Goal: Task Accomplishment & Management: Use online tool/utility

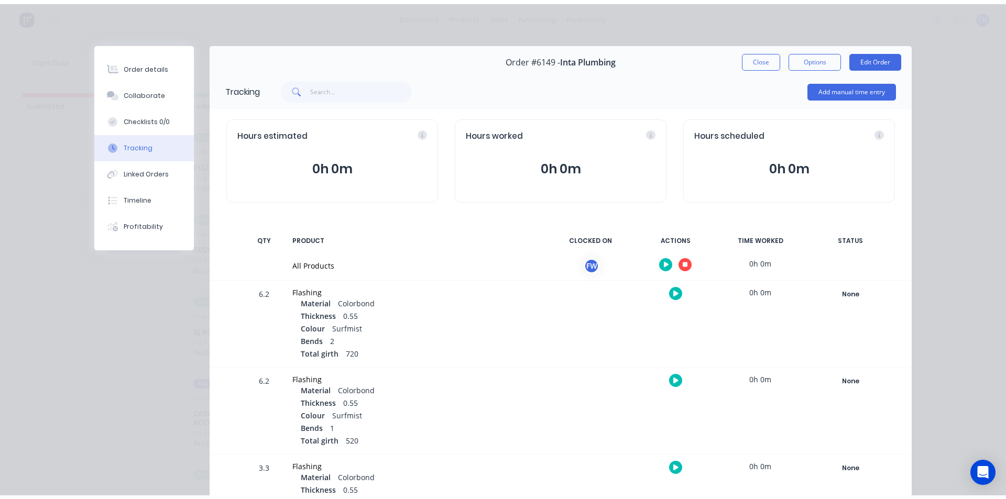
scroll to position [49, 0]
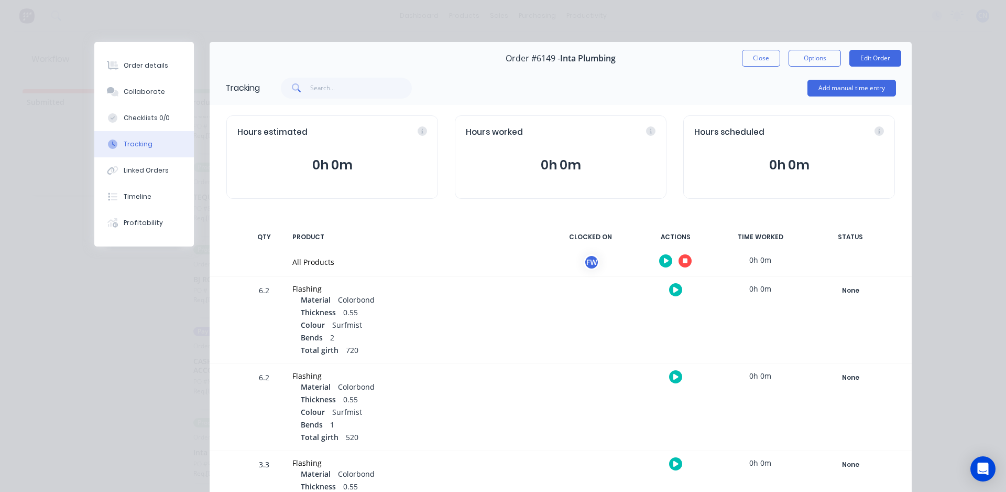
click at [685, 263] on button "button" at bounding box center [685, 260] width 13 height 13
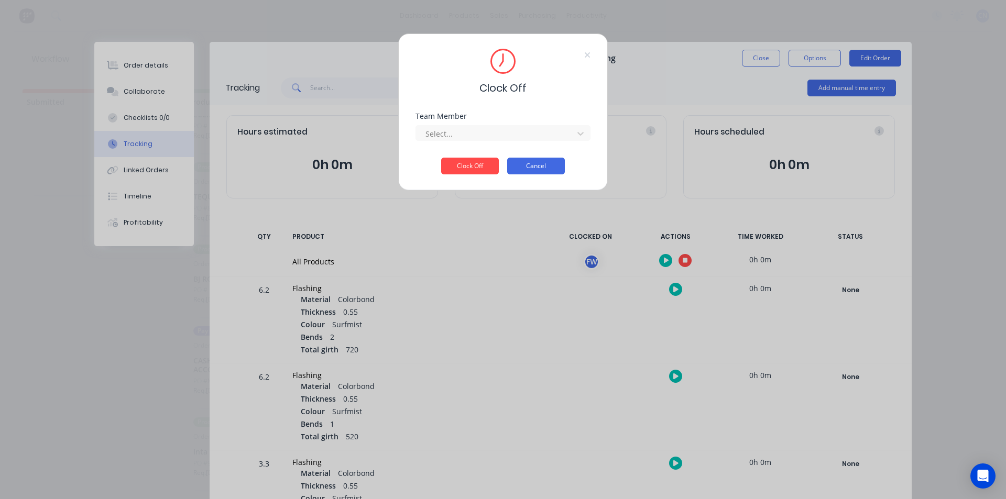
click at [543, 166] on button "Cancel" at bounding box center [536, 166] width 58 height 17
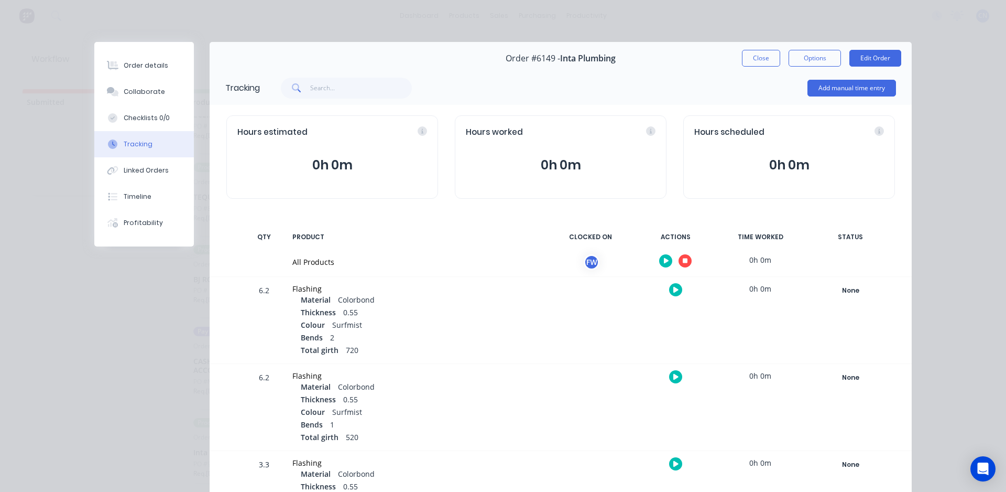
click at [683, 264] on button "button" at bounding box center [685, 260] width 13 height 13
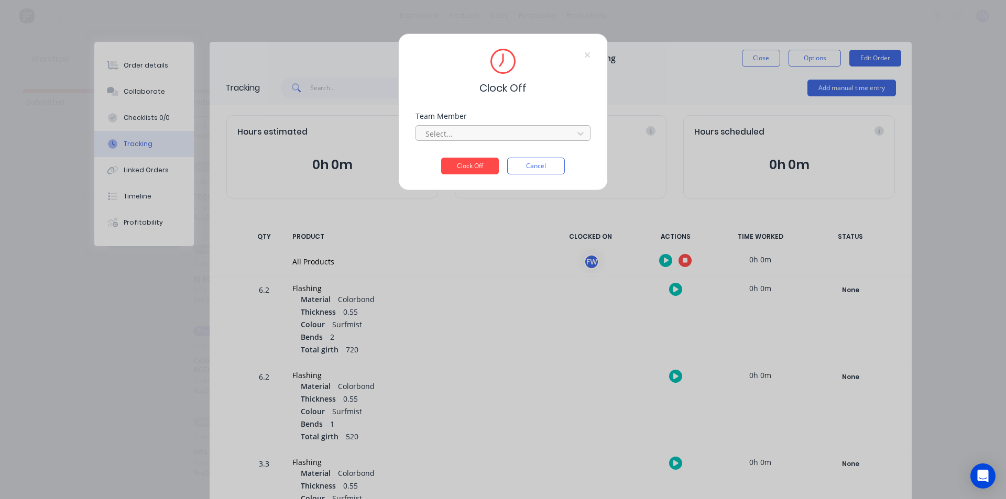
click at [470, 136] on div at bounding box center [496, 133] width 144 height 13
click at [451, 160] on div "Fabrication Workshop" at bounding box center [503, 156] width 175 height 19
click at [467, 170] on button "Clock Off" at bounding box center [470, 166] width 58 height 17
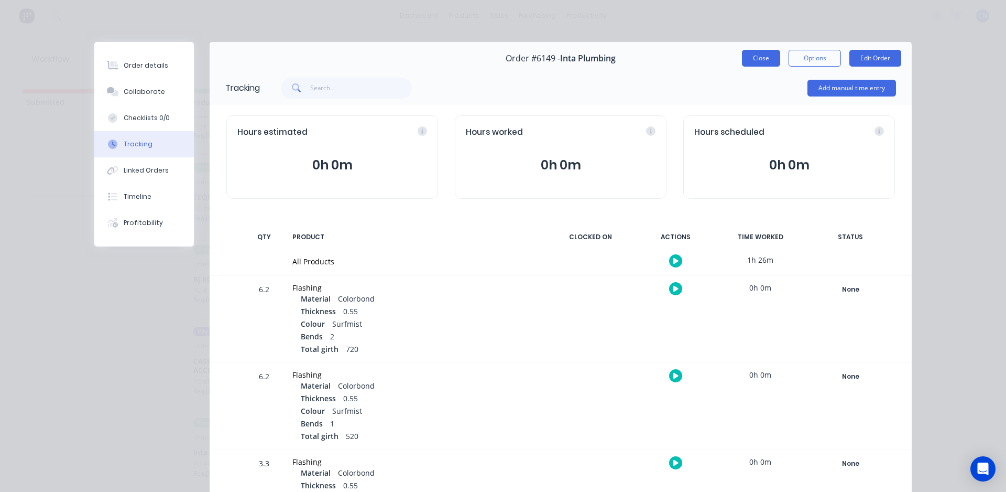
click at [746, 58] on button "Close" at bounding box center [761, 58] width 38 height 17
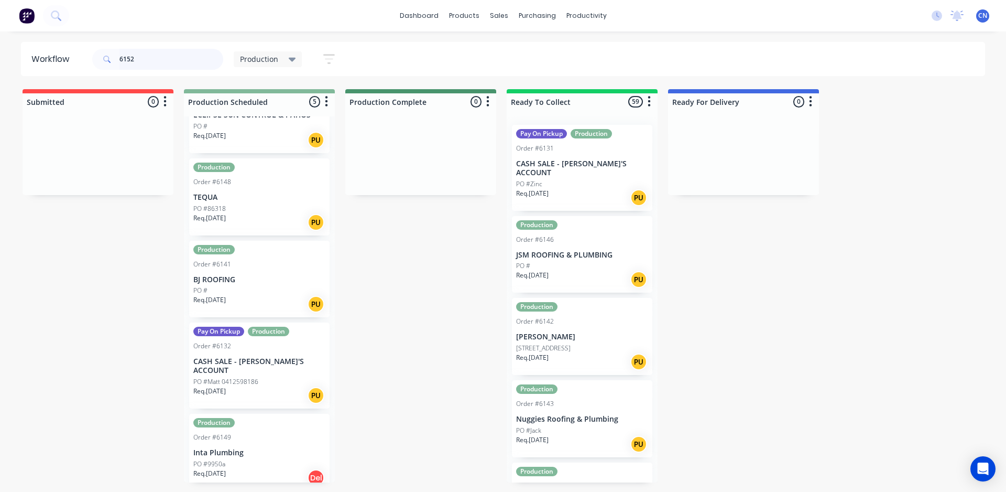
type input "6152"
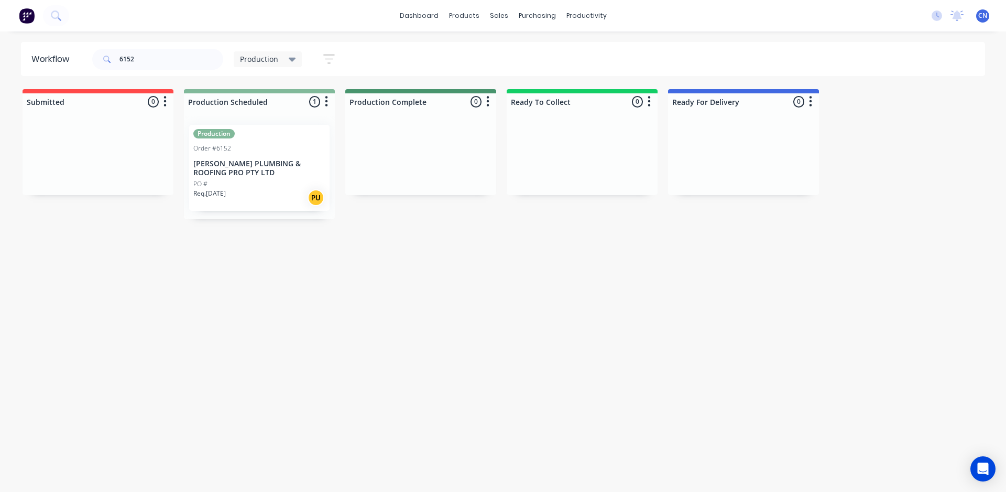
click at [298, 189] on div "Req. [DATE] PU" at bounding box center [259, 198] width 132 height 18
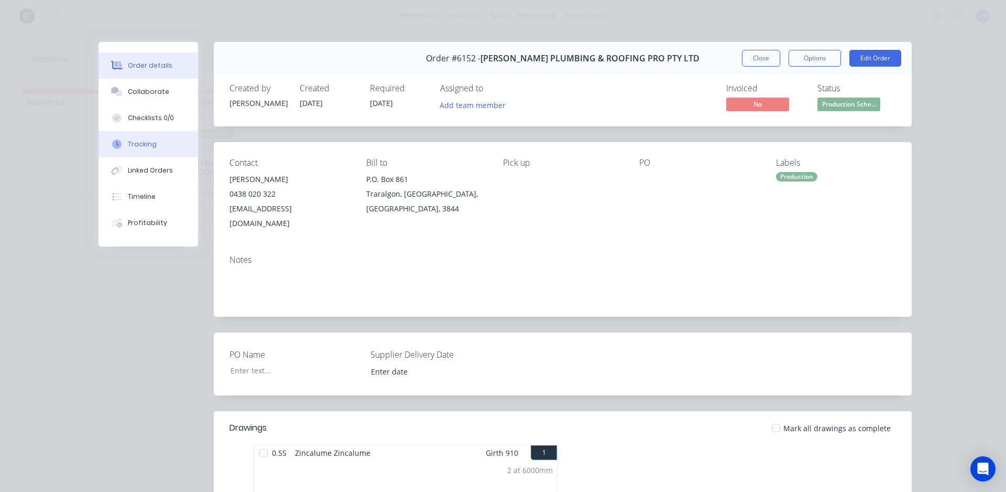
click at [136, 153] on button "Tracking" at bounding box center [149, 144] width 100 height 26
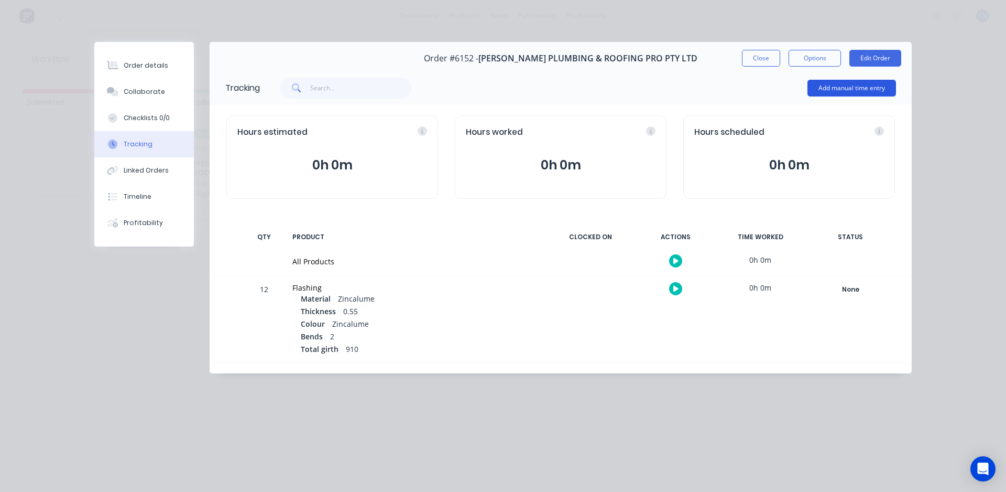
click at [817, 89] on button "Add manual time entry" at bounding box center [852, 88] width 89 height 17
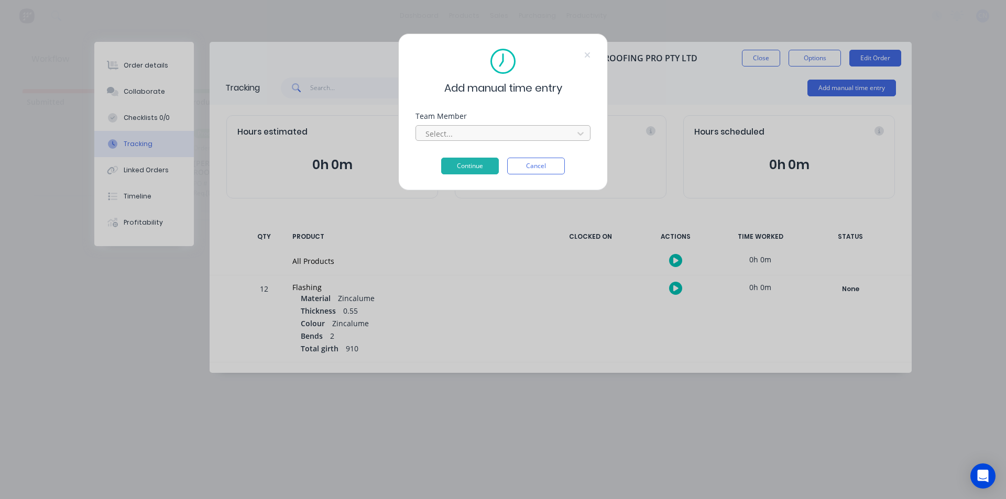
click at [450, 129] on div at bounding box center [496, 133] width 144 height 13
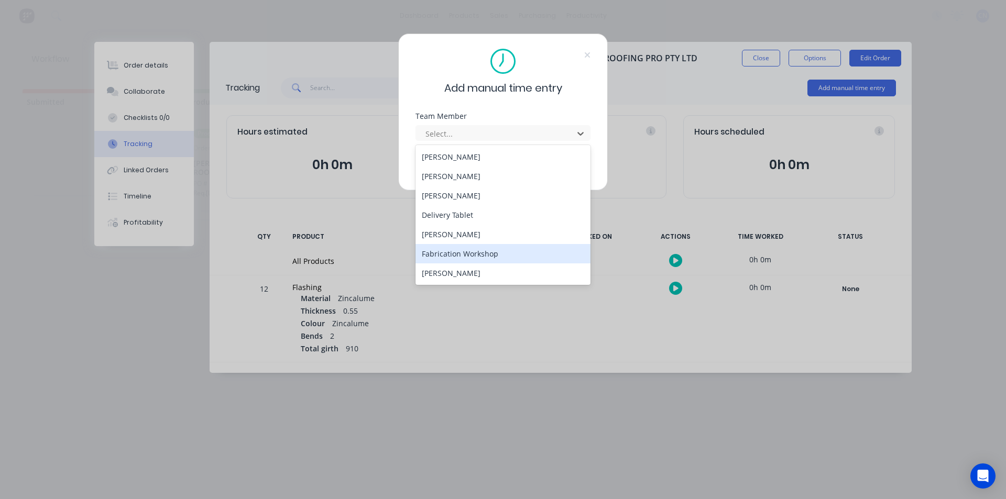
drag, startPoint x: 452, startPoint y: 251, endPoint x: 449, endPoint y: 244, distance: 7.5
click at [452, 251] on div "Fabrication Workshop" at bounding box center [503, 253] width 175 height 19
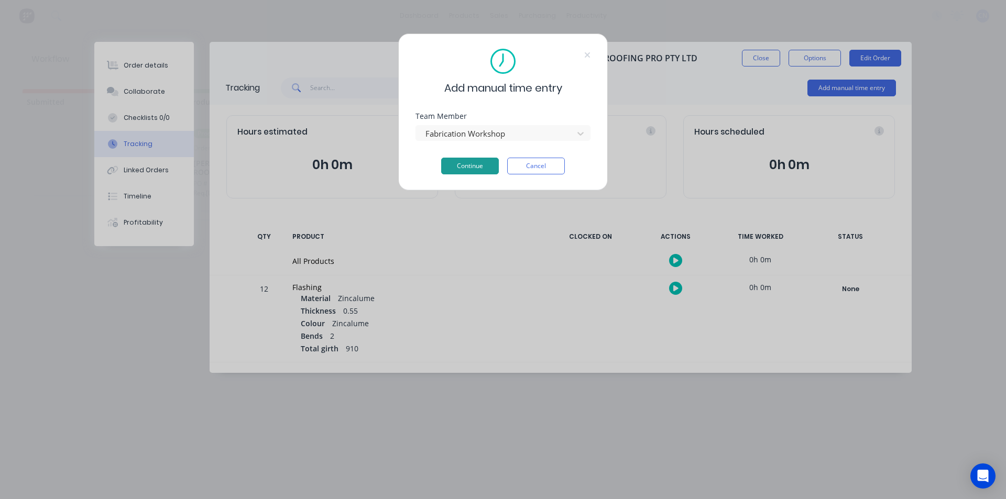
click at [460, 169] on button "Continue" at bounding box center [470, 166] width 58 height 17
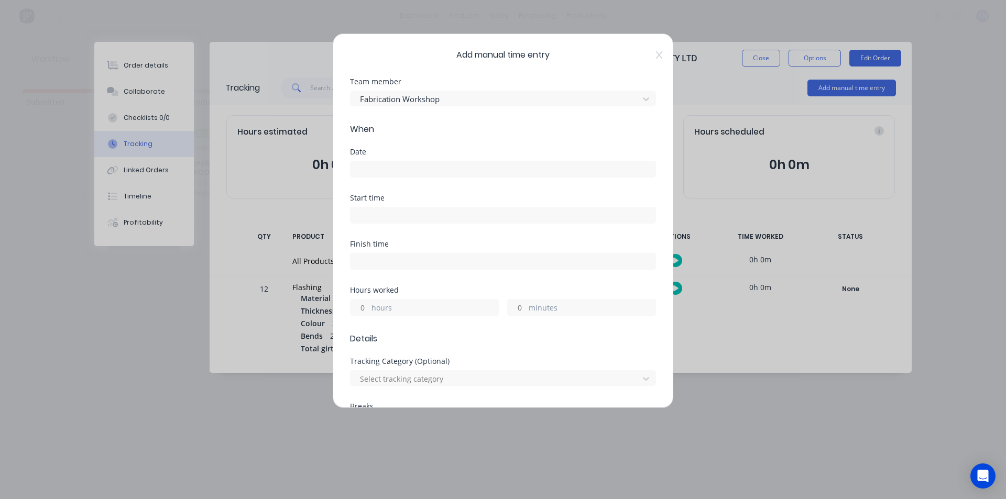
click at [406, 167] on input at bounding box center [503, 169] width 305 height 16
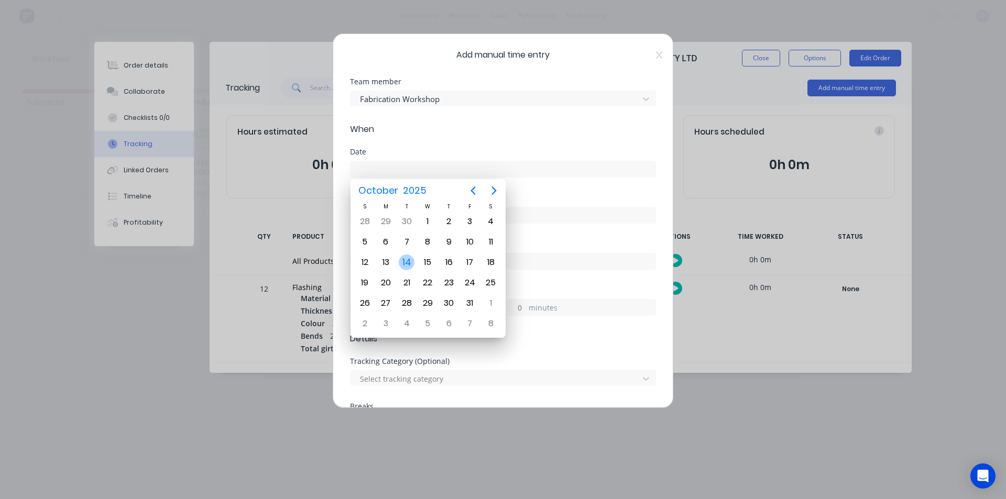
click at [411, 265] on div "14" at bounding box center [407, 263] width 16 height 16
type input "[DATE]"
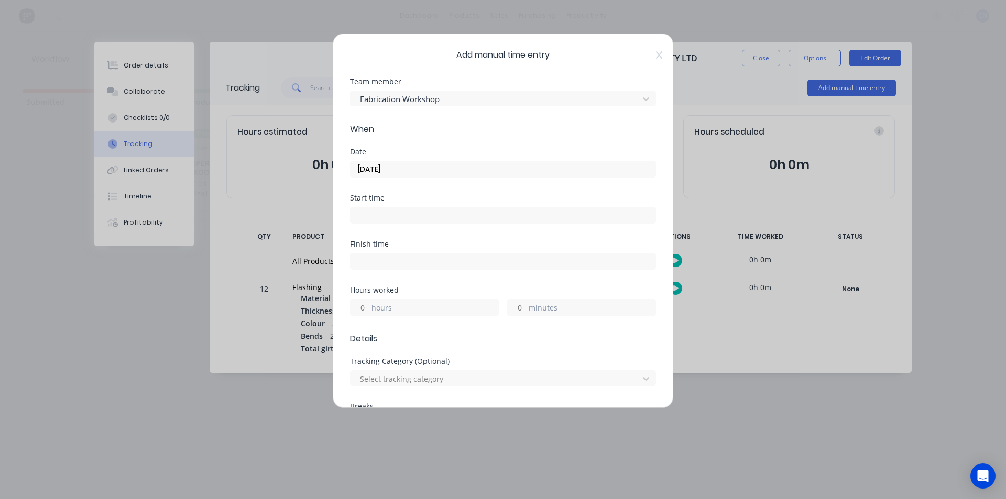
click at [387, 213] on input at bounding box center [503, 216] width 305 height 16
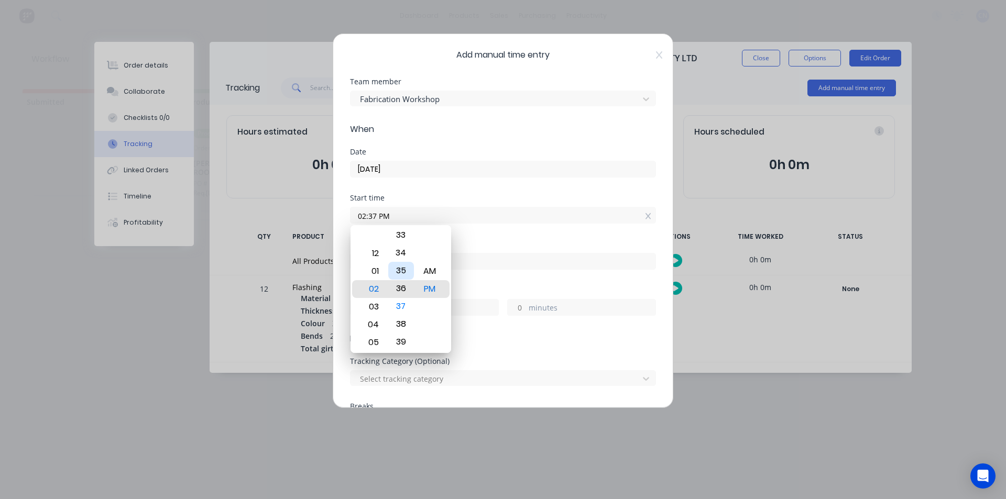
drag, startPoint x: 400, startPoint y: 247, endPoint x: 414, endPoint y: 498, distance: 251.4
click at [414, 437] on body "dashboard products sales purchasing productivity dashboard products Product Cat…" at bounding box center [503, 218] width 1006 height 437
drag, startPoint x: 399, startPoint y: 281, endPoint x: 410, endPoint y: 428, distance: 147.1
click at [410, 428] on body "dashboard products sales purchasing productivity dashboard products Product Cat…" at bounding box center [503, 218] width 1006 height 437
type input "02:12 PM"
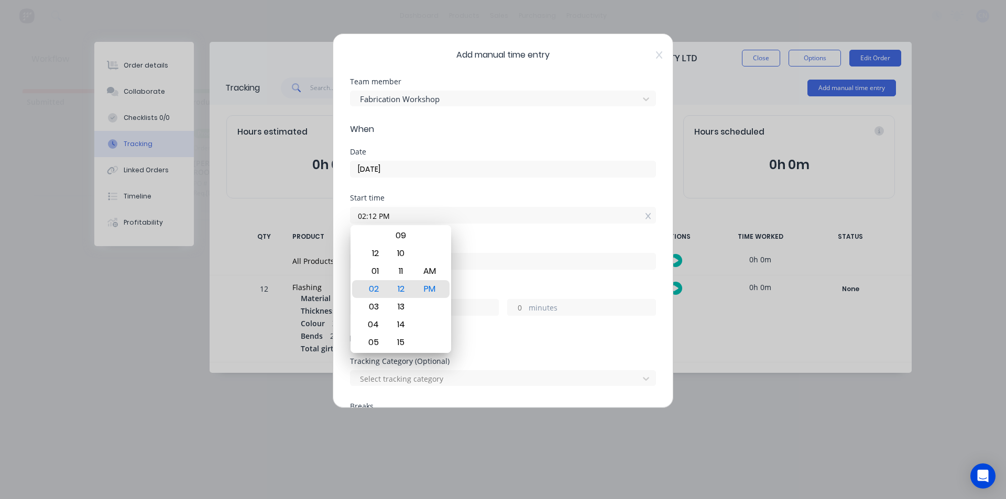
click at [502, 248] on div "Finish time" at bounding box center [503, 255] width 306 height 29
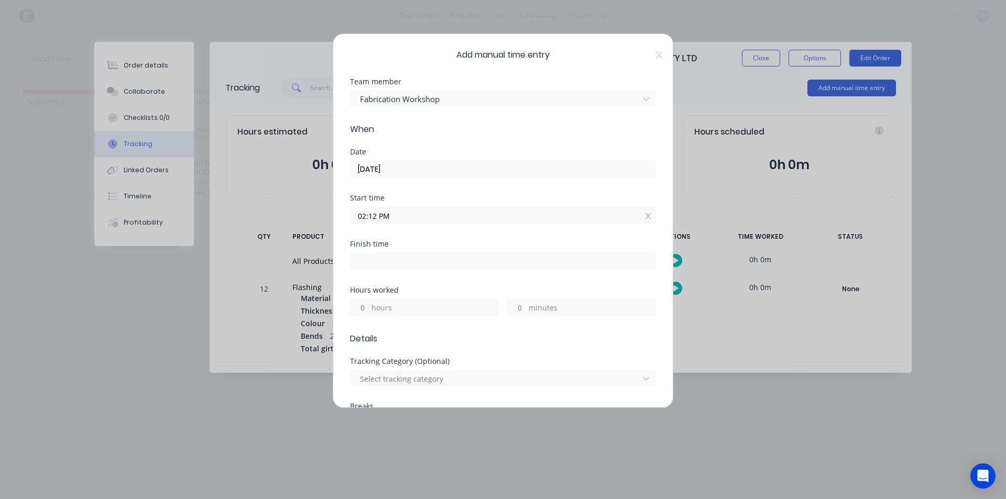
click at [400, 258] on input at bounding box center [503, 262] width 305 height 16
type input "02:37 PM"
type input "0"
type input "25"
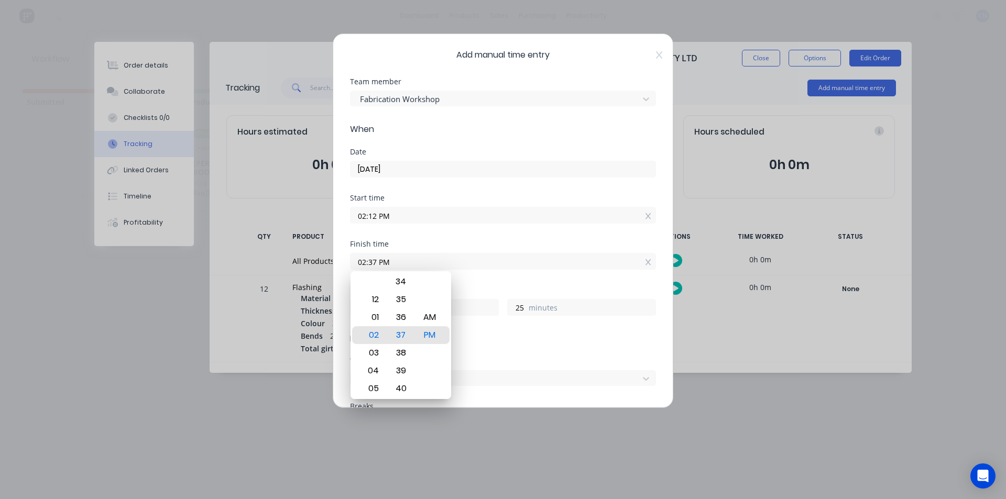
drag, startPoint x: 492, startPoint y: 237, endPoint x: 448, endPoint y: 337, distance: 109.3
click at [490, 237] on div "Start time 02:12 PM" at bounding box center [503, 217] width 306 height 46
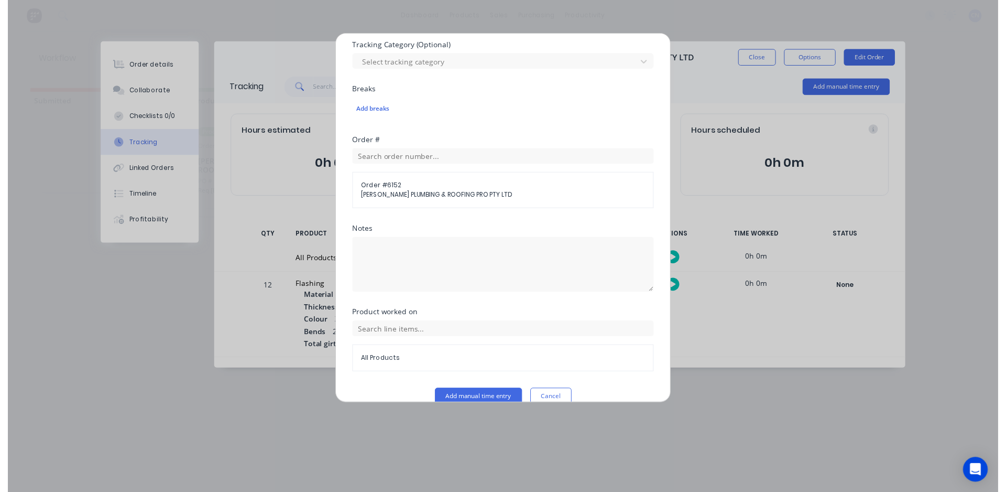
scroll to position [334, 0]
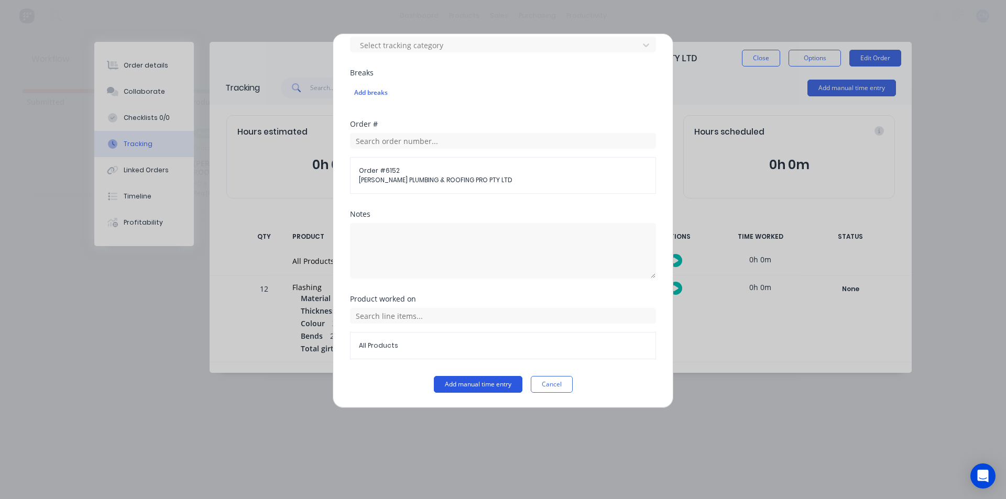
click at [454, 387] on button "Add manual time entry" at bounding box center [478, 384] width 89 height 17
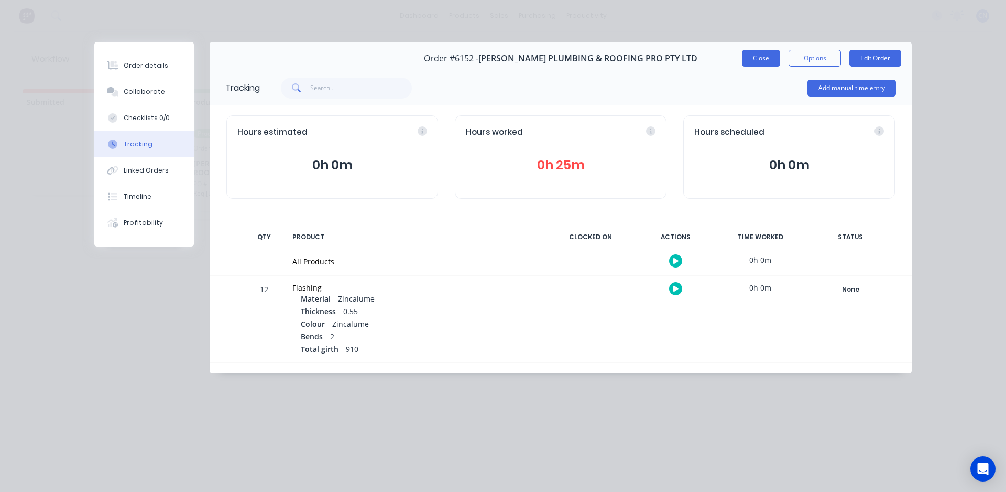
click at [769, 56] on button "Close" at bounding box center [761, 58] width 38 height 17
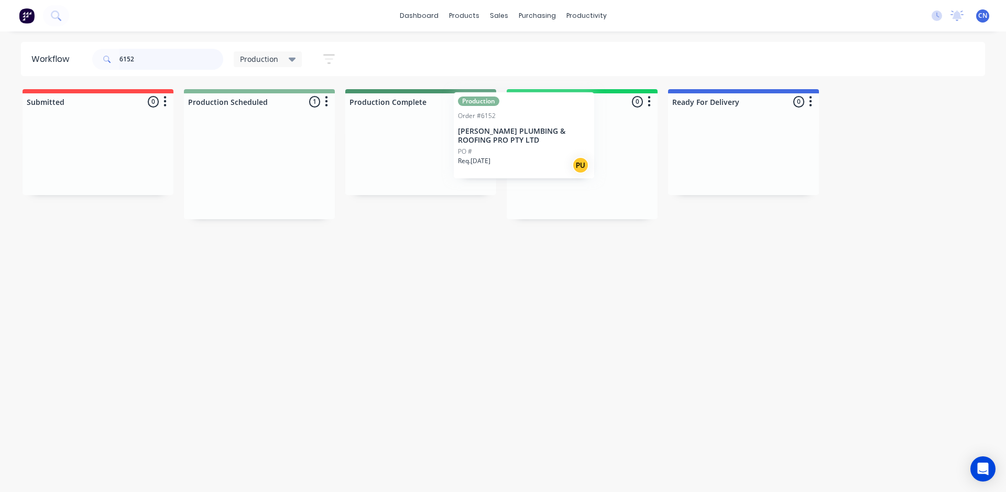
drag, startPoint x: 296, startPoint y: 187, endPoint x: 583, endPoint y: 177, distance: 287.9
click at [580, 176] on div "Submitted 0 Summaries Total order value Invoiced to date To be invoiced Product…" at bounding box center [790, 154] width 1596 height 130
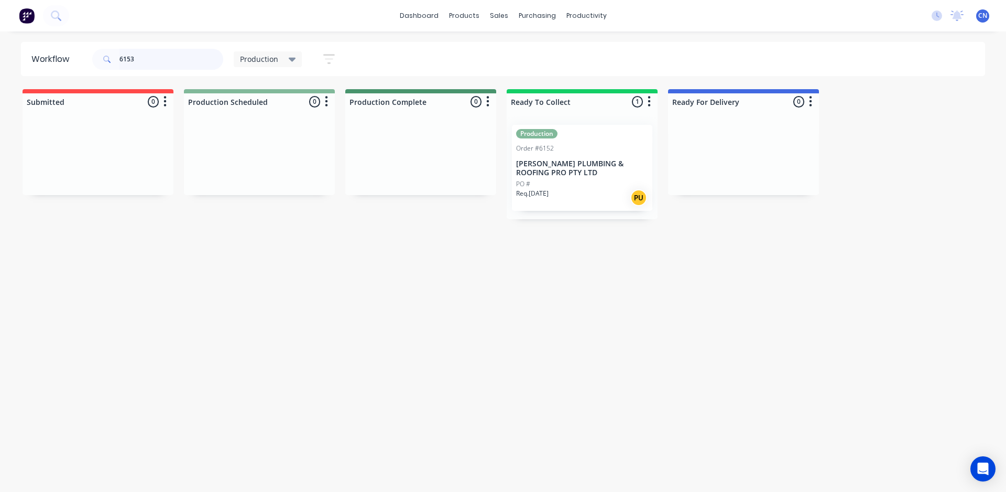
type input "6153"
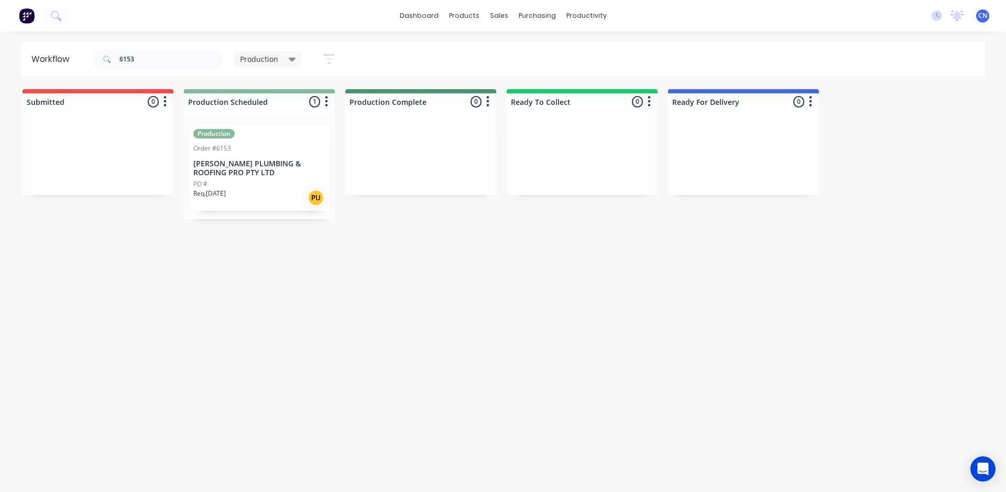
click at [233, 189] on div "Req. [DATE] PU" at bounding box center [259, 198] width 132 height 18
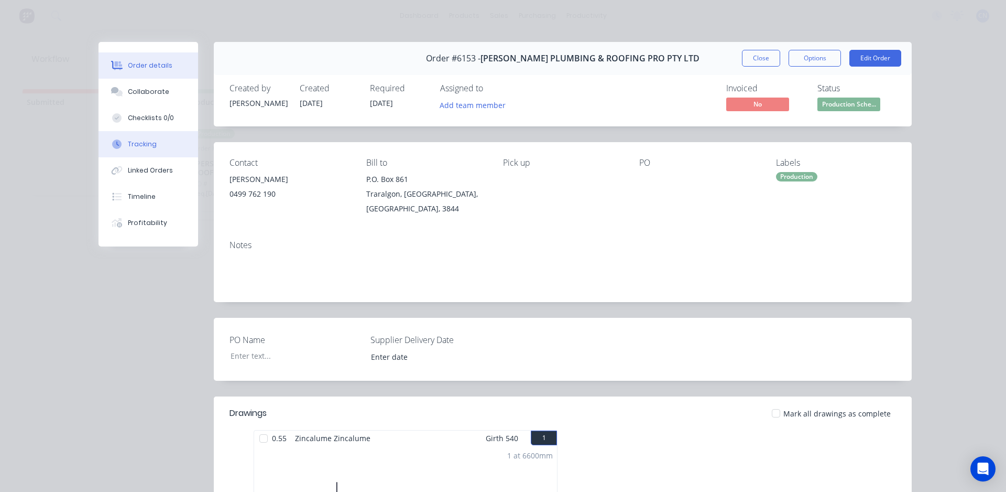
click at [154, 144] on button "Tracking" at bounding box center [149, 144] width 100 height 26
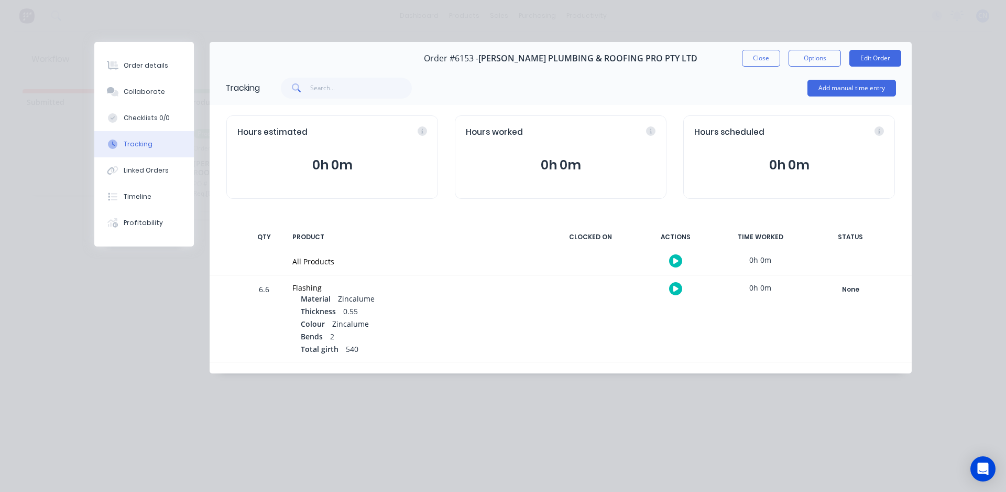
click at [679, 260] on button "button" at bounding box center [675, 260] width 13 height 13
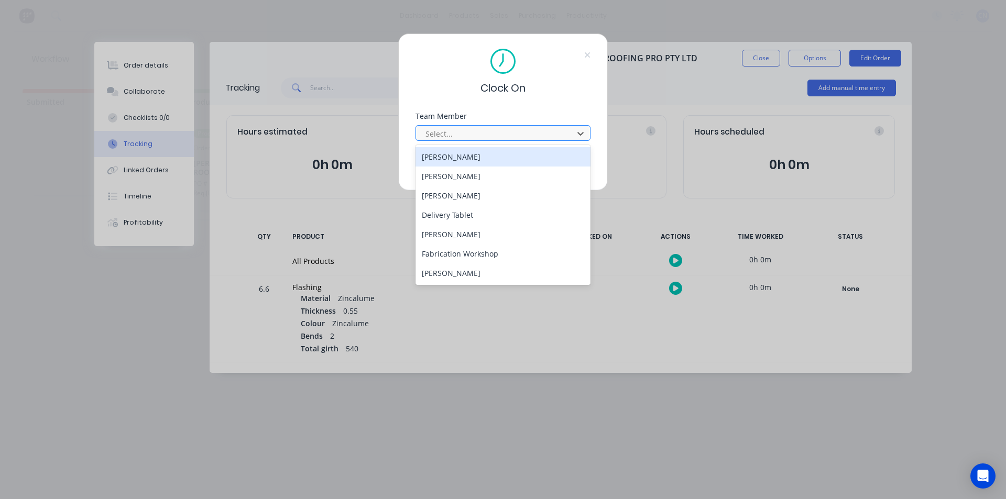
click at [514, 133] on div at bounding box center [496, 133] width 144 height 13
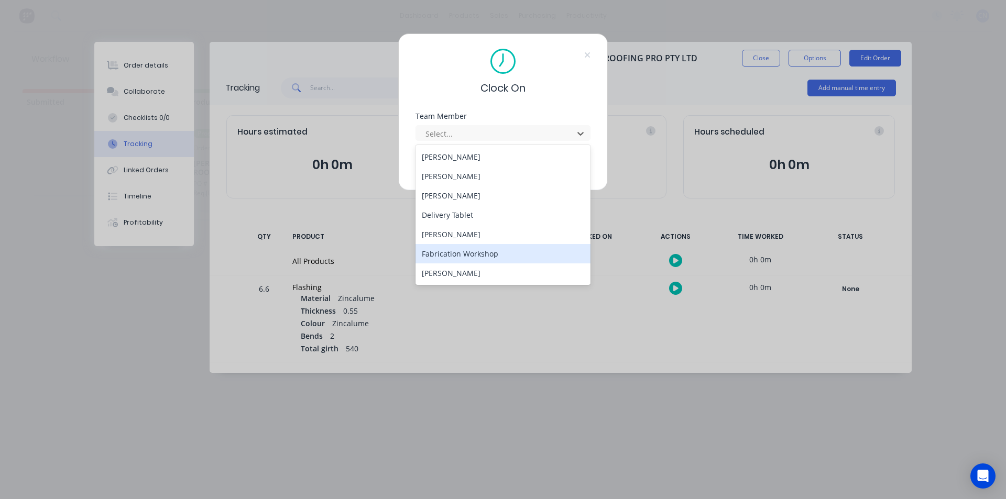
click at [473, 254] on div "Fabrication Workshop" at bounding box center [503, 253] width 175 height 19
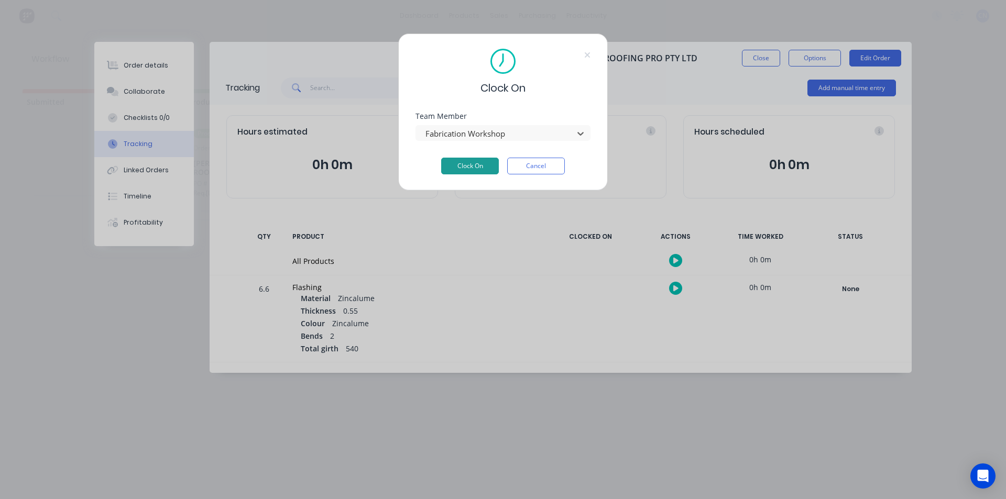
click at [485, 161] on button "Clock On" at bounding box center [470, 166] width 58 height 17
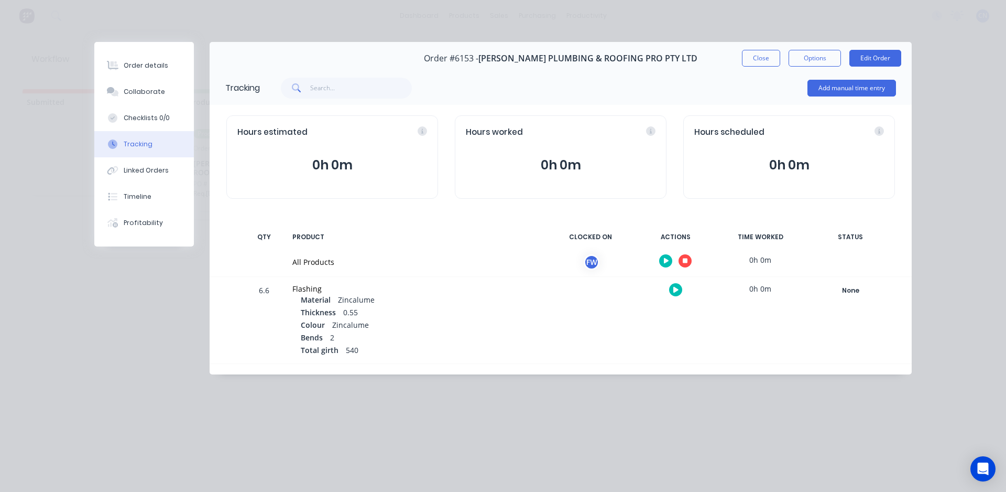
click at [685, 262] on icon "button" at bounding box center [685, 260] width 5 height 5
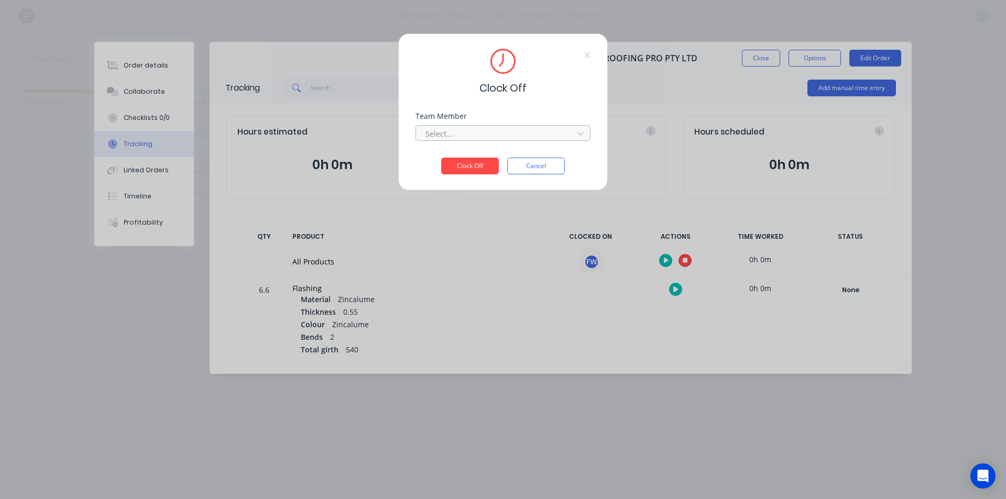
click at [522, 128] on div at bounding box center [496, 133] width 144 height 13
click at [463, 157] on div "Fabrication Workshop" at bounding box center [503, 156] width 175 height 19
click at [469, 164] on button "Clock Off" at bounding box center [470, 166] width 58 height 17
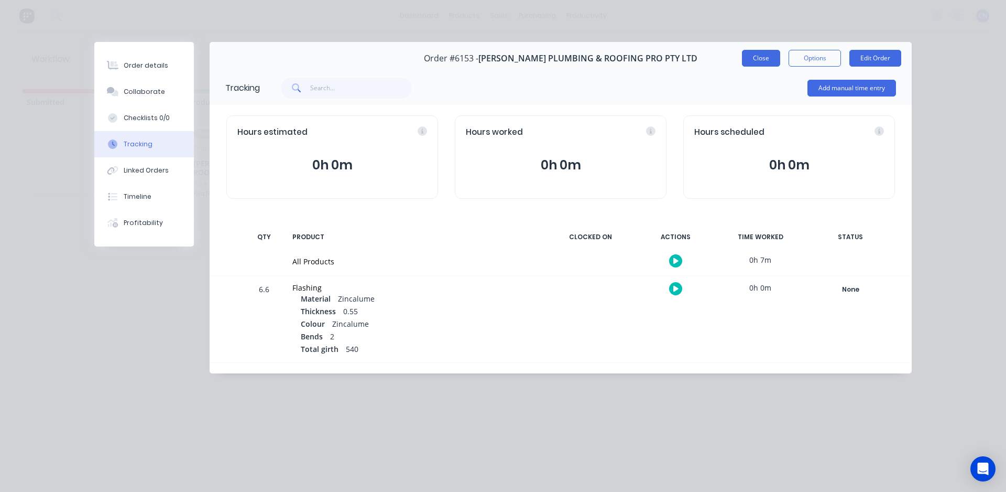
click at [770, 63] on button "Close" at bounding box center [761, 58] width 38 height 17
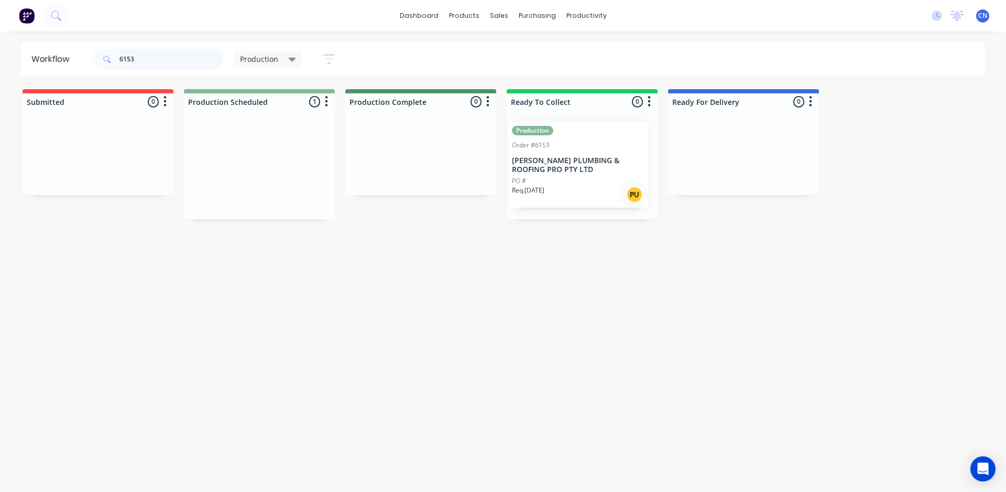
drag, startPoint x: 290, startPoint y: 160, endPoint x: 590, endPoint y: 150, distance: 299.9
click at [590, 150] on div "Submitted 0 Summaries Total order value Invoiced to date To be invoiced Product…" at bounding box center [790, 154] width 1596 height 130
drag, startPoint x: 88, startPoint y: 78, endPoint x: 78, endPoint y: 72, distance: 11.5
click at [59, 75] on header "Workflow 6153 Production Save new view None edit Production (Default) edit Comp…" at bounding box center [503, 59] width 965 height 34
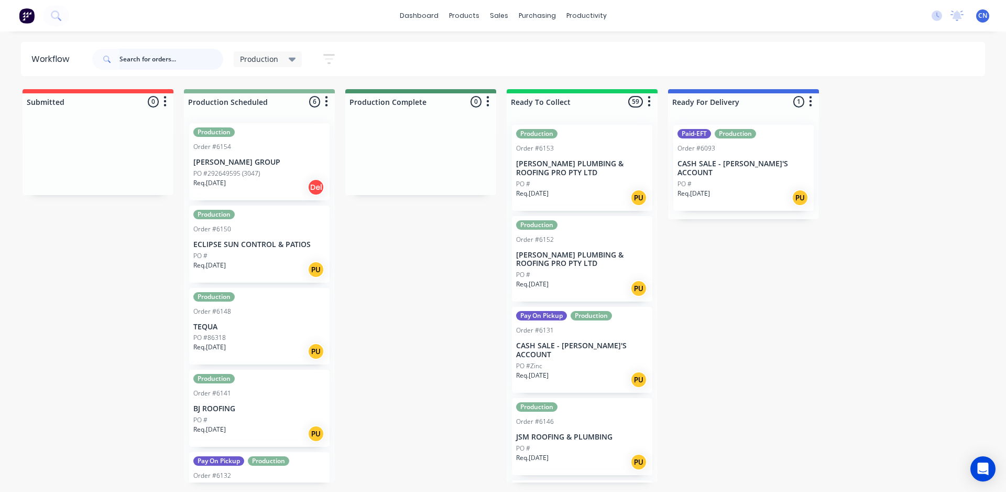
scroll to position [0, 0]
drag, startPoint x: 137, startPoint y: 5, endPoint x: 62, endPoint y: 357, distance: 360.7
click at [58, 364] on div "Submitted 0 Summaries Total order value Invoiced to date To be invoiced Product…" at bounding box center [790, 285] width 1596 height 393
click at [377, 315] on div "Submitted 0 Summaries Total order value Invoiced to date To be invoiced Product…" at bounding box center [790, 285] width 1596 height 393
